Goal: Transaction & Acquisition: Purchase product/service

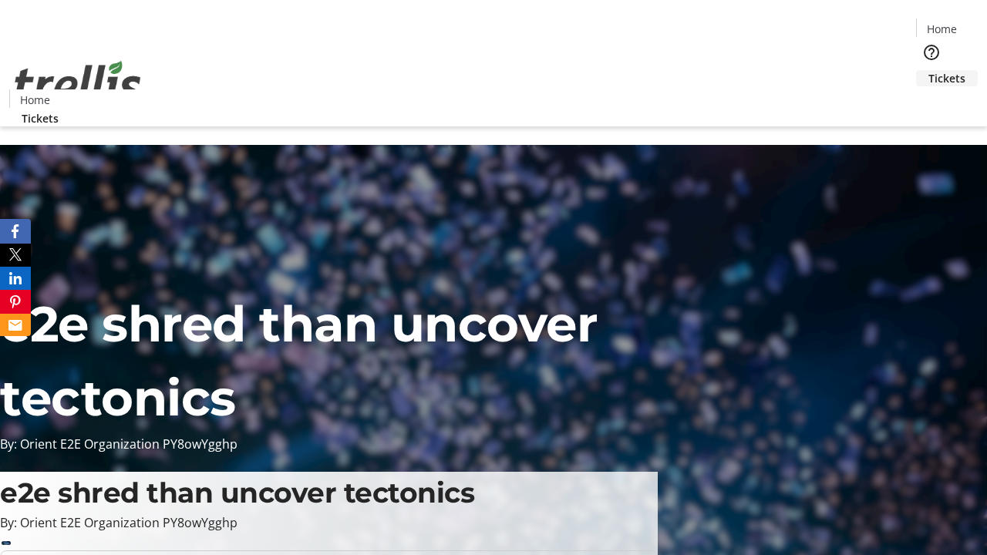
click at [929, 70] on span "Tickets" at bounding box center [947, 78] width 37 height 16
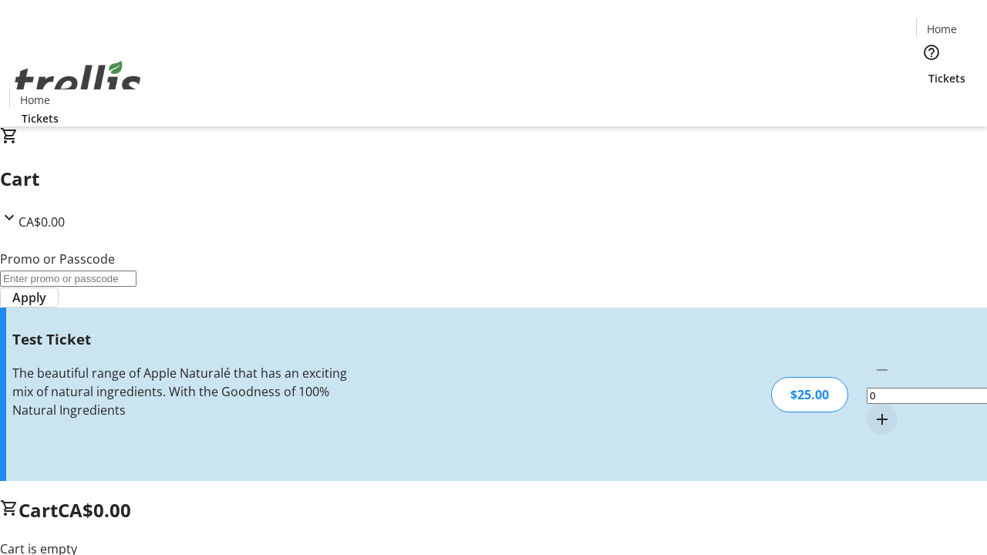
click at [873, 410] on mat-icon "Increment by one" at bounding box center [882, 419] width 19 height 19
type input "1"
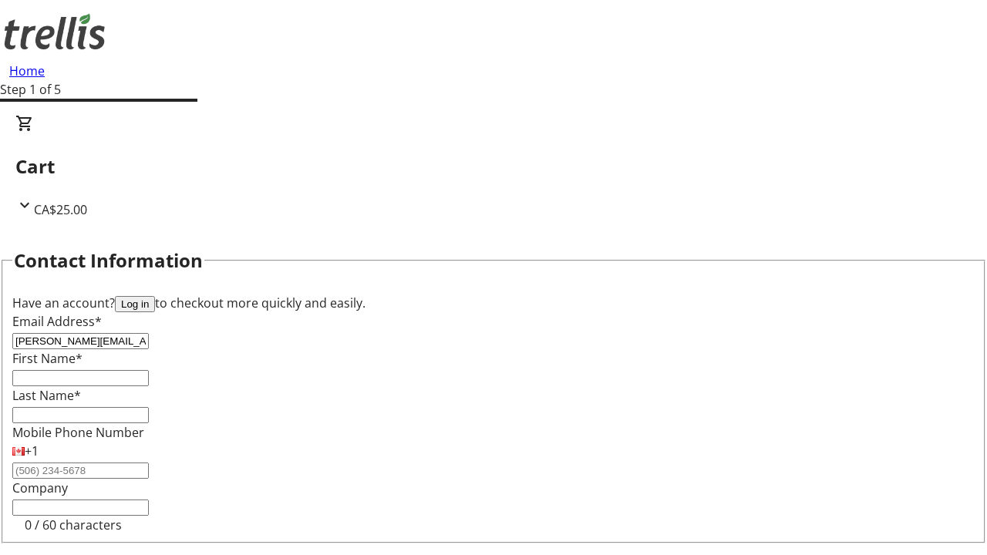
type input "[PERSON_NAME][EMAIL_ADDRESS][DOMAIN_NAME]"
type input "[PERSON_NAME]"
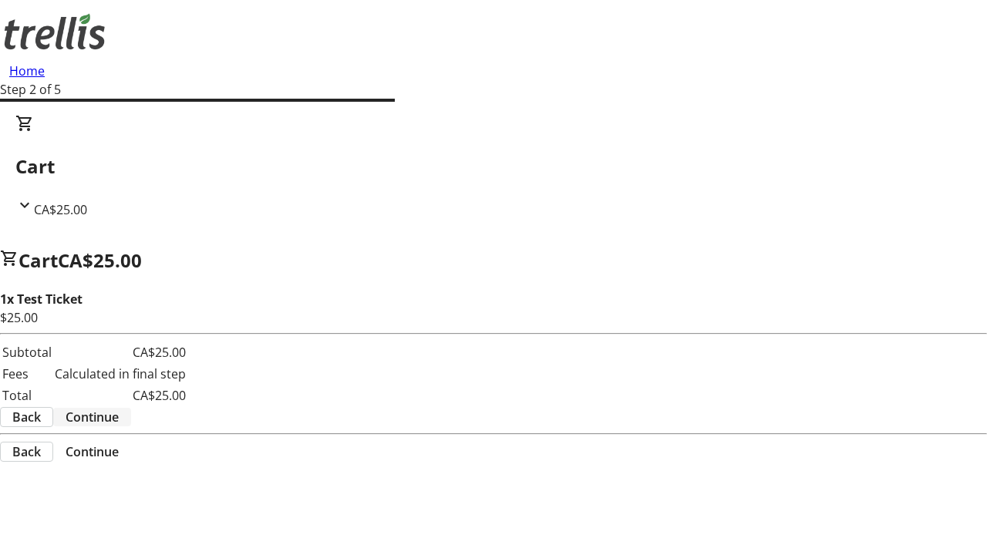
click at [119, 408] on span "Continue" at bounding box center [92, 417] width 53 height 19
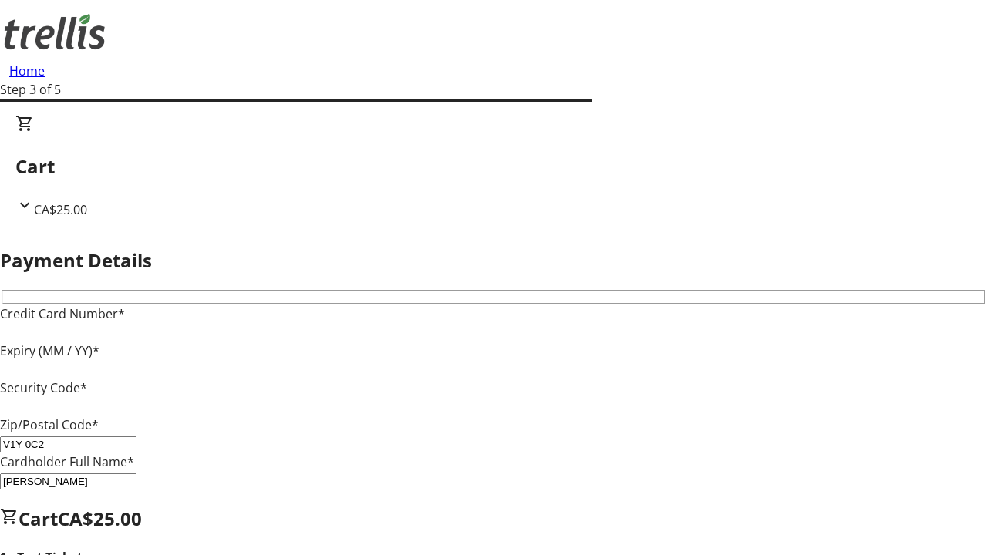
type input "V1Y 0C2"
